Goal: Task Accomplishment & Management: Manage account settings

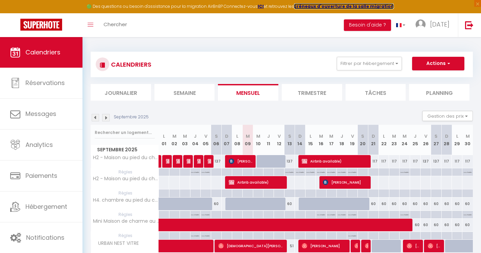
click at [316, 5] on strong "créneaux d'ouverture de la salle migration" at bounding box center [344, 6] width 100 height 6
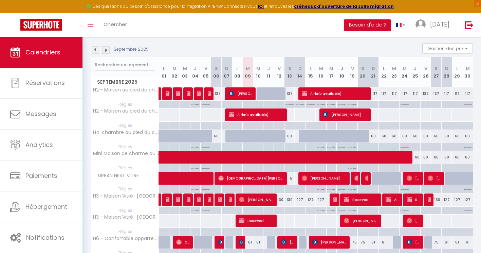
scroll to position [68, 0]
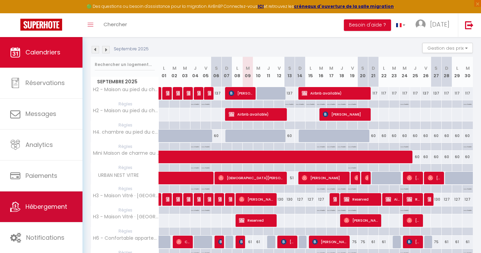
click at [60, 197] on link "Hébergement" at bounding box center [41, 206] width 82 height 31
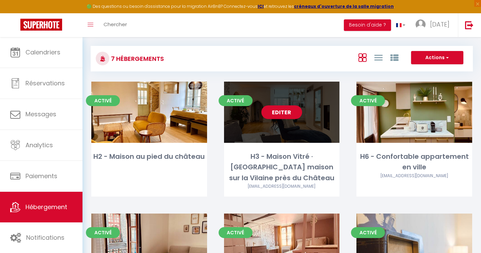
scroll to position [5, 0]
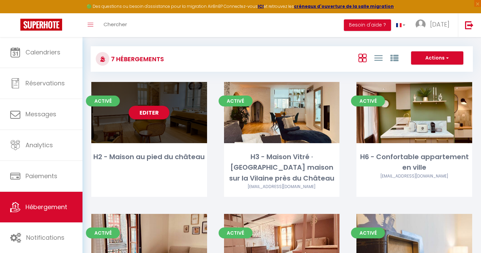
click at [172, 169] on div "Activé Editer H2 - Maison au pied du château" at bounding box center [149, 139] width 116 height 115
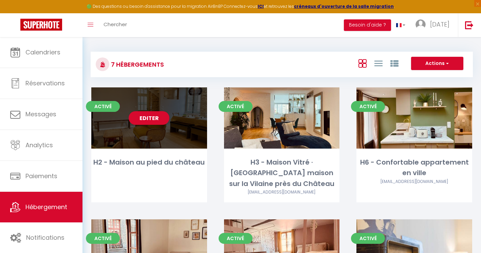
select select "3"
select select "2"
select select "1"
select select
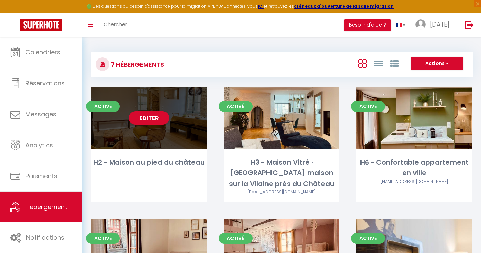
select select "28"
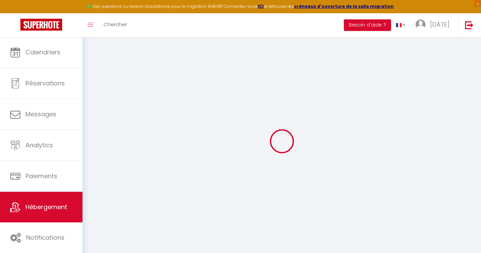
select select
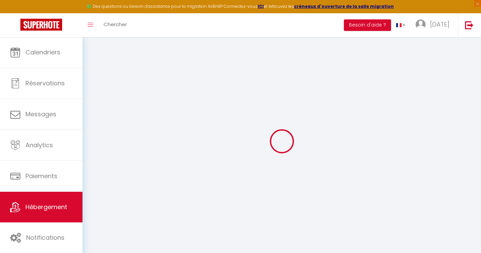
select select
checkbox input "false"
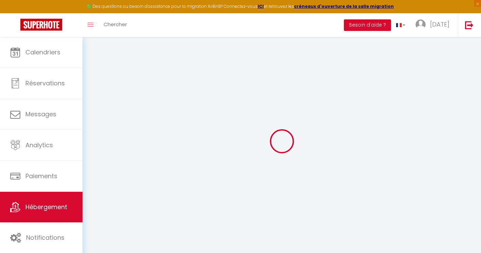
select select
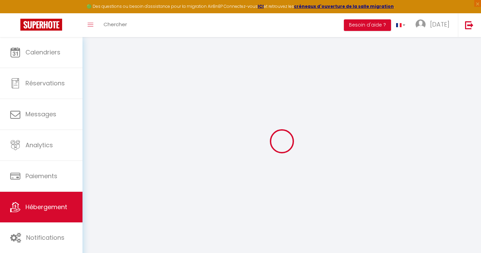
select select
checkbox input "false"
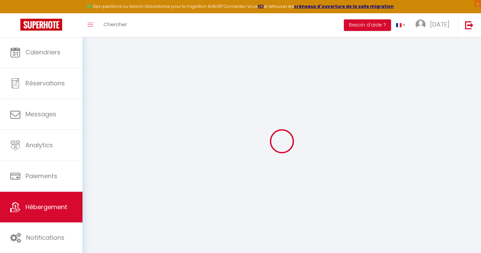
checkbox input "false"
select select
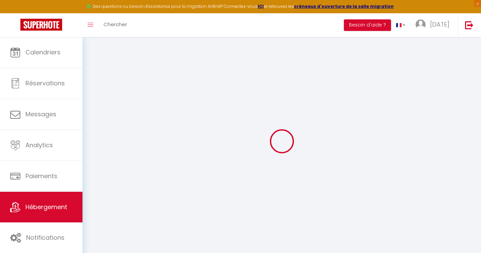
select select
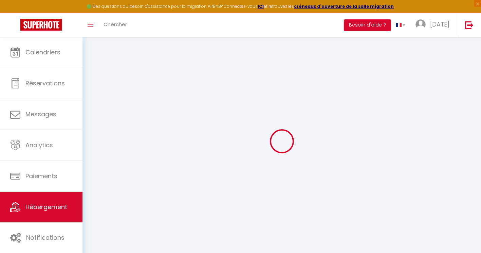
checkbox input "false"
select select
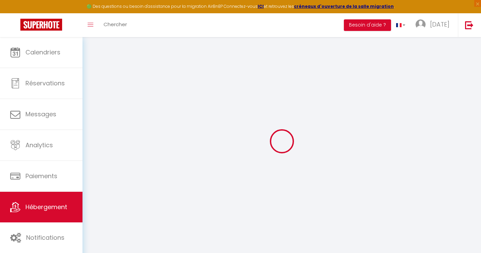
select select
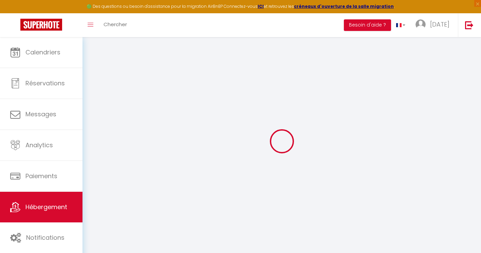
select select
checkbox input "false"
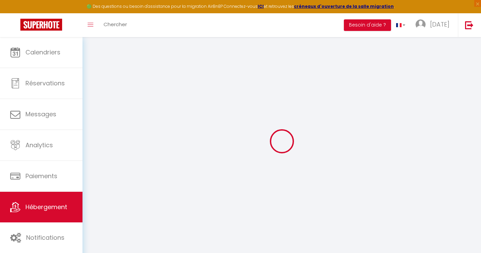
checkbox input "false"
select select
type input "H2 - Maison au pied du château"
type input "[PERSON_NAME]"
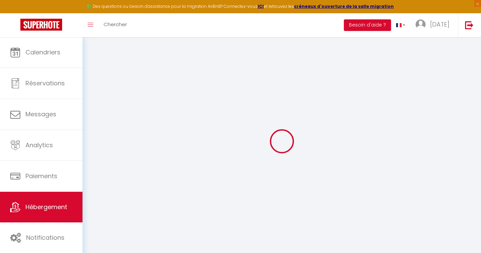
type input "KEROUREDAN"
select select "houses"
select select "6"
select select "3"
select select "2"
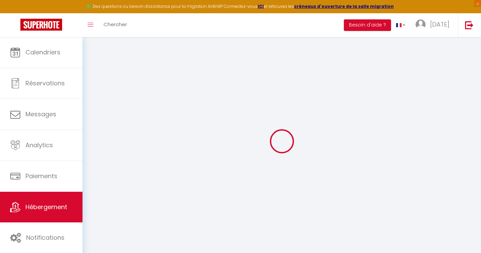
type input "117"
type input "60"
select select
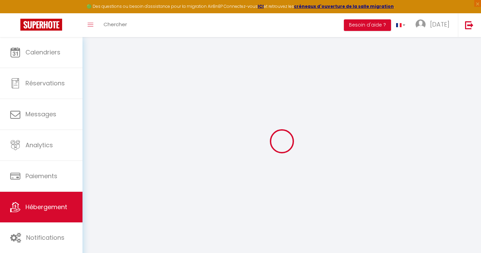
select select
type input "[STREET_ADDRESS][PERSON_NAME]"
type input "35300"
type input "Fougères"
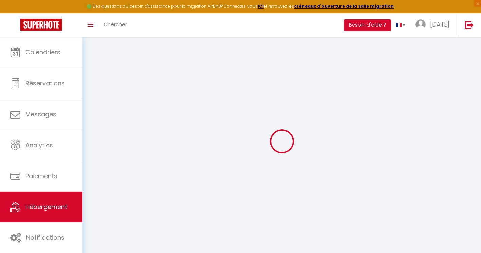
type input "[EMAIL_ADDRESS][DATE][DOMAIN_NAME]"
select select "7911"
checkbox input "false"
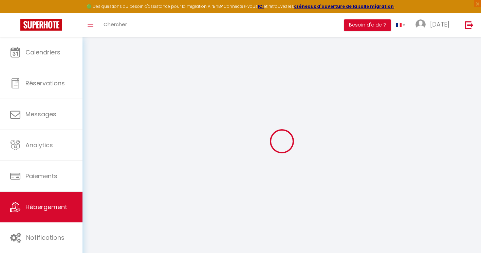
checkbox input "false"
type input "0"
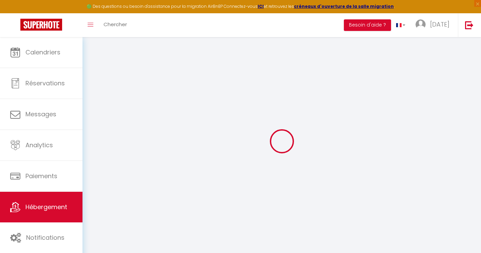
select select
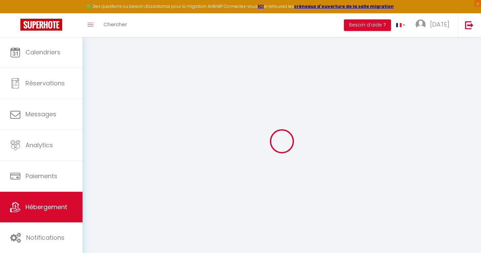
checkbox input "false"
select select
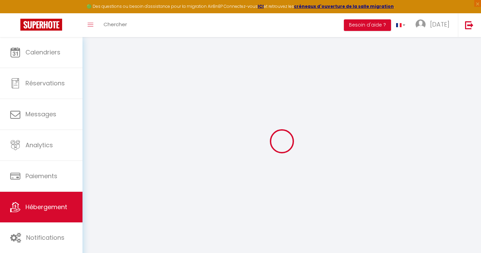
select select
checkbox input "false"
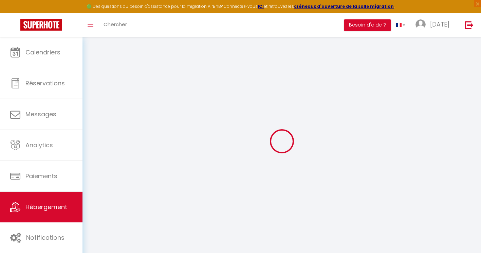
checkbox input "false"
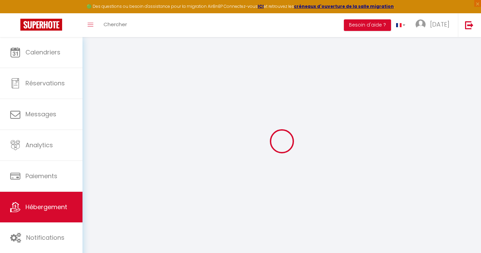
checkbox input "false"
select select "16:00"
select select
select select "11:00"
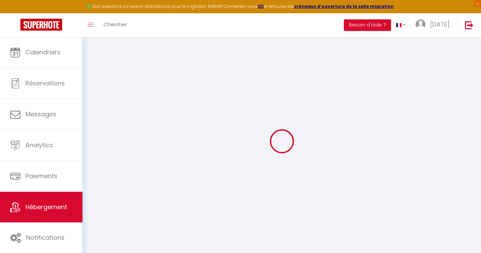
select select "30"
select select "120"
select select
checkbox input "false"
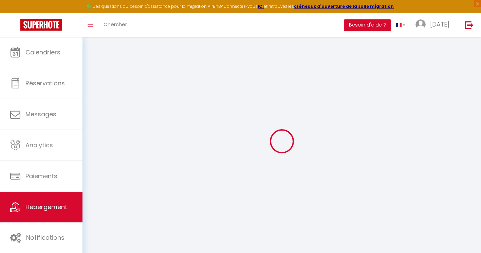
checkbox input "false"
select select
checkbox input "false"
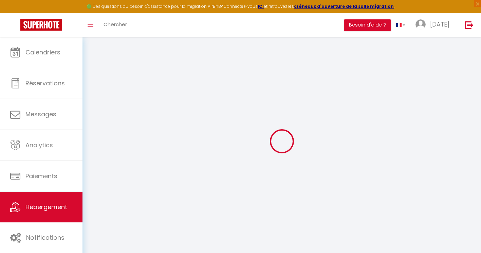
checkbox input "false"
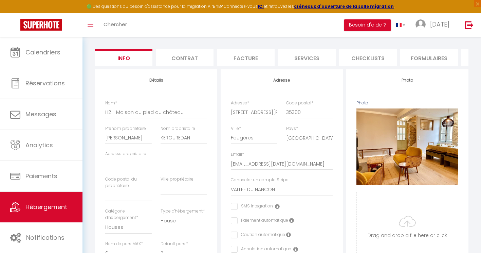
scroll to position [0, 1]
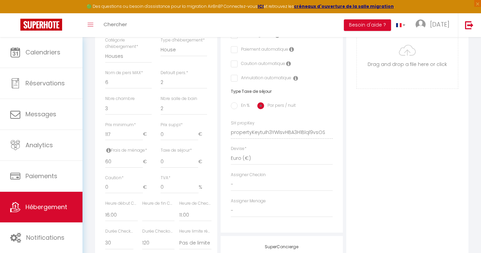
select select
checkbox input "false"
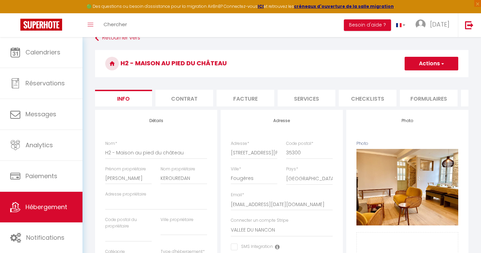
scroll to position [0, 0]
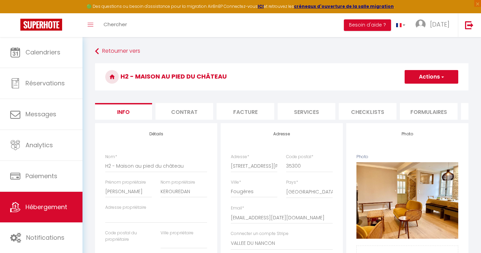
click at [427, 76] on button "Actions" at bounding box center [432, 77] width 54 height 14
click at [440, 136] on h4 "Photo" at bounding box center [407, 133] width 102 height 5
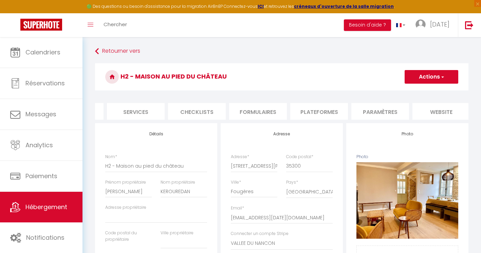
scroll to position [0, 172]
click at [321, 112] on li "Plateformes" at bounding box center [319, 111] width 58 height 17
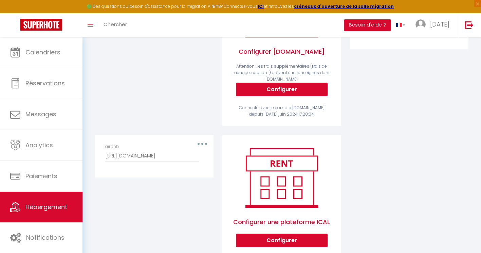
scroll to position [189, 0]
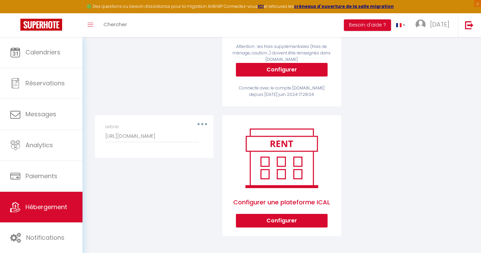
click at [204, 122] on button "button" at bounding box center [202, 123] width 19 height 11
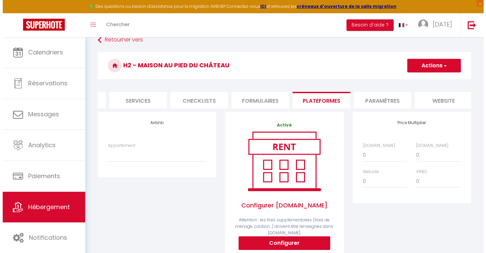
scroll to position [0, 0]
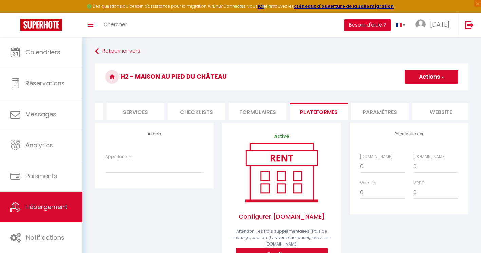
click at [372, 21] on button "Besoin d'aide ?" at bounding box center [367, 25] width 47 height 12
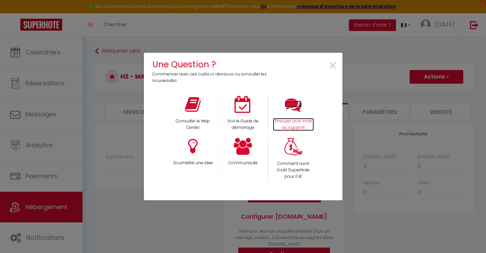
click at [291, 126] on p "Envoyer un e-mail au support" at bounding box center [293, 124] width 41 height 13
